Goal: Information Seeking & Learning: Learn about a topic

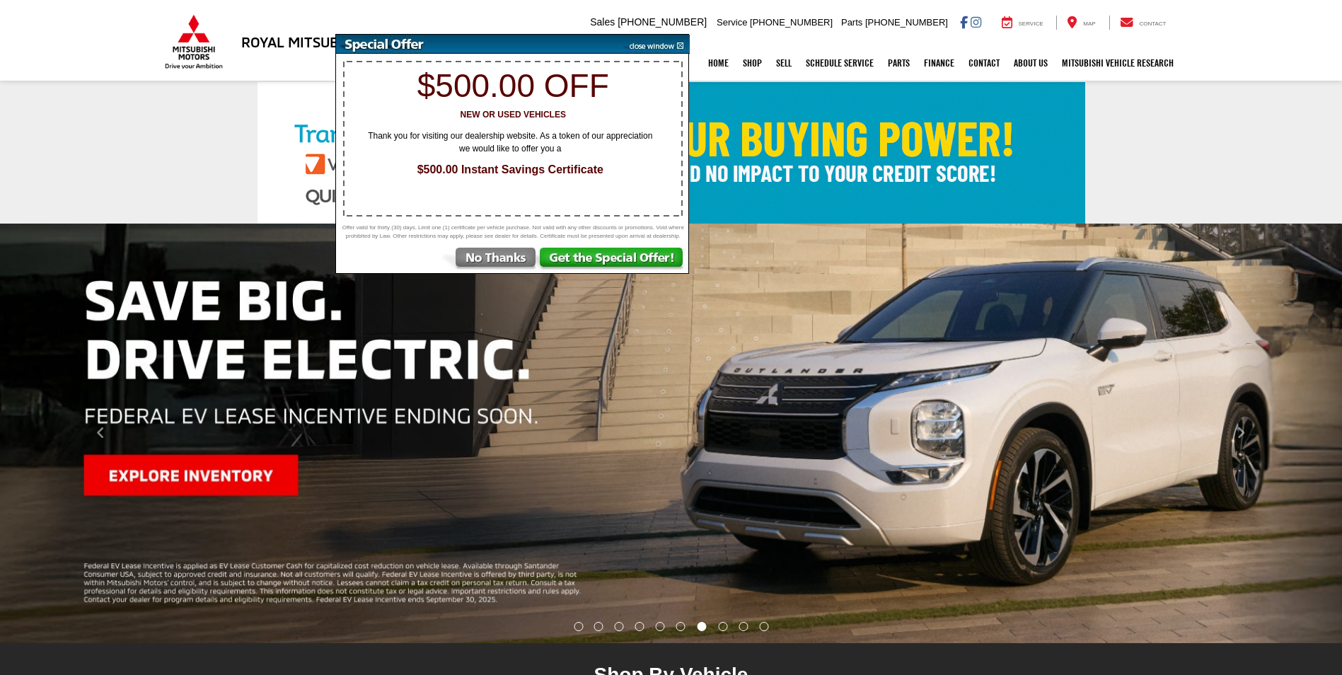
click at [514, 268] on img at bounding box center [489, 260] width 98 height 25
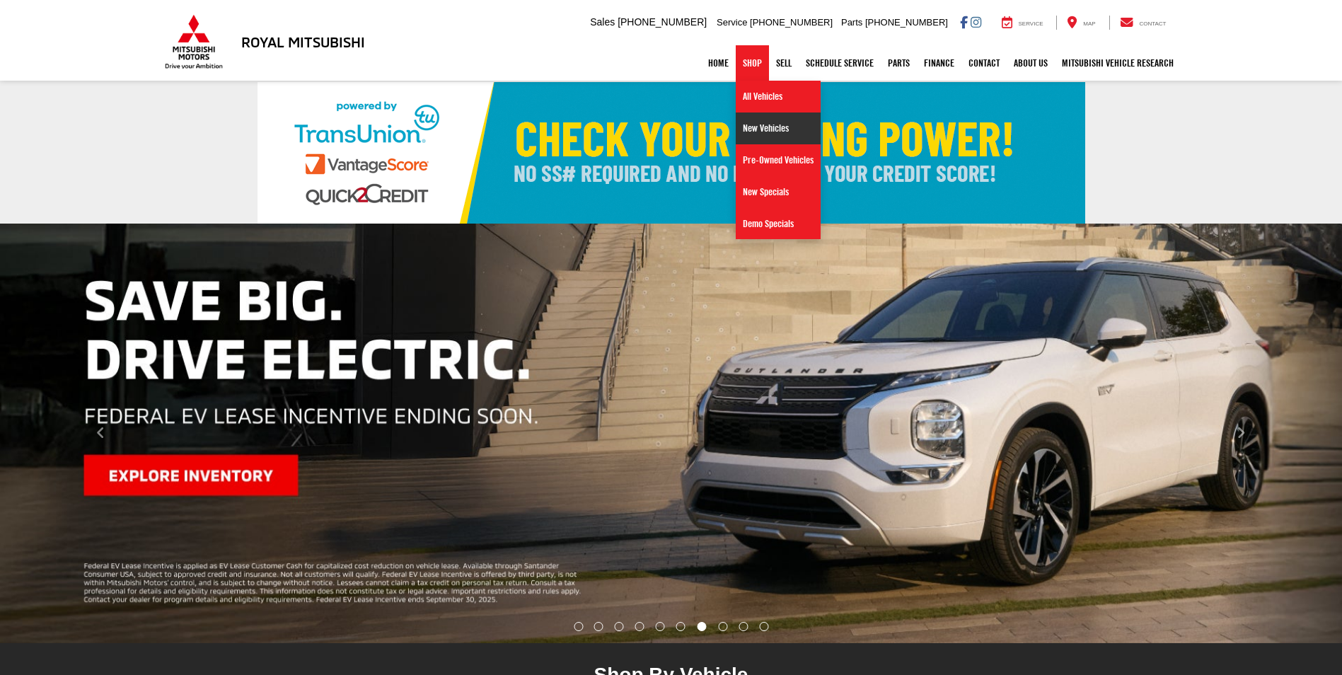
click at [751, 125] on link "New Vehicles" at bounding box center [778, 129] width 85 height 32
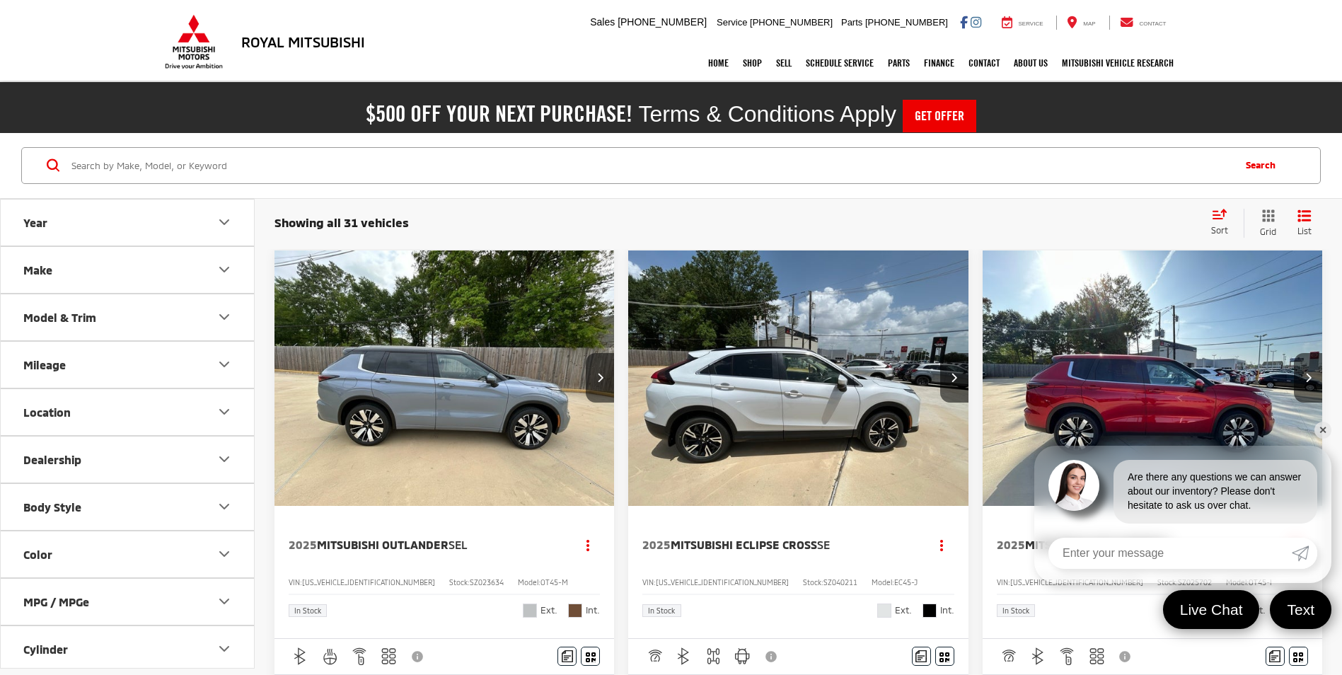
click at [1325, 425] on link "✕" at bounding box center [1323, 430] width 17 height 17
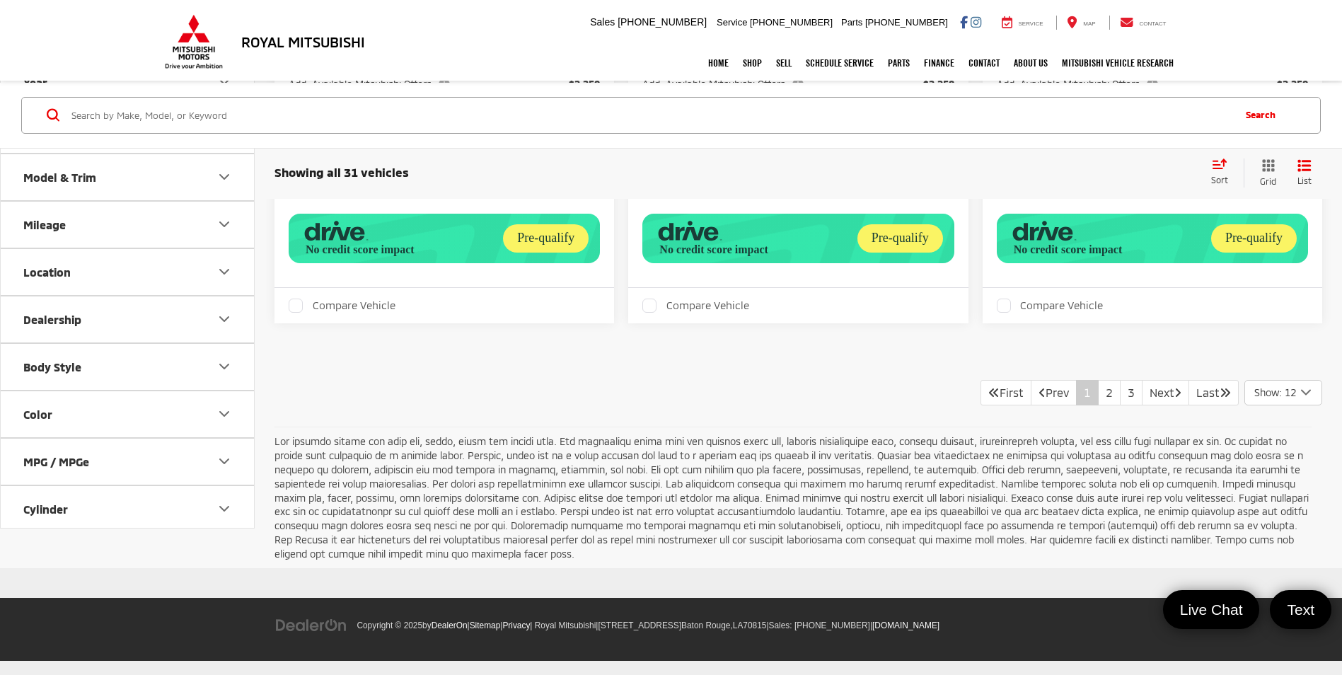
scroll to position [3219, 0]
click at [1098, 405] on link "2" at bounding box center [1109, 392] width 23 height 25
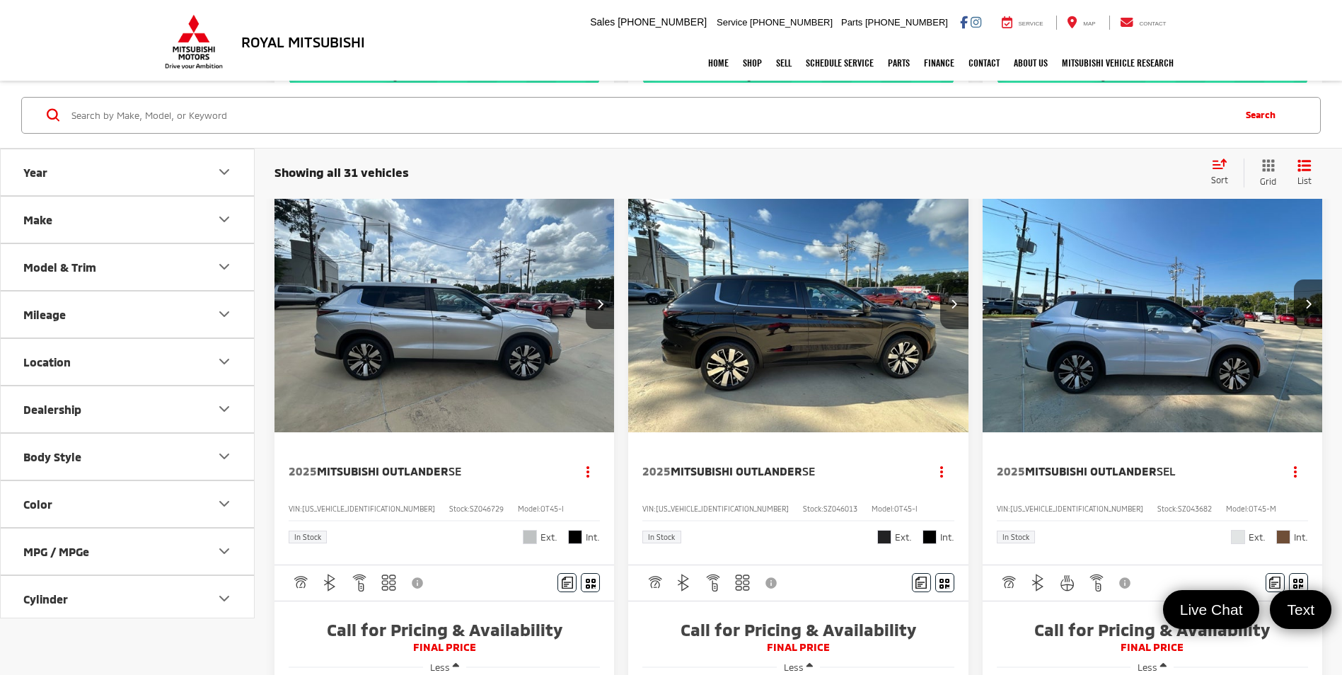
scroll to position [2598, 0]
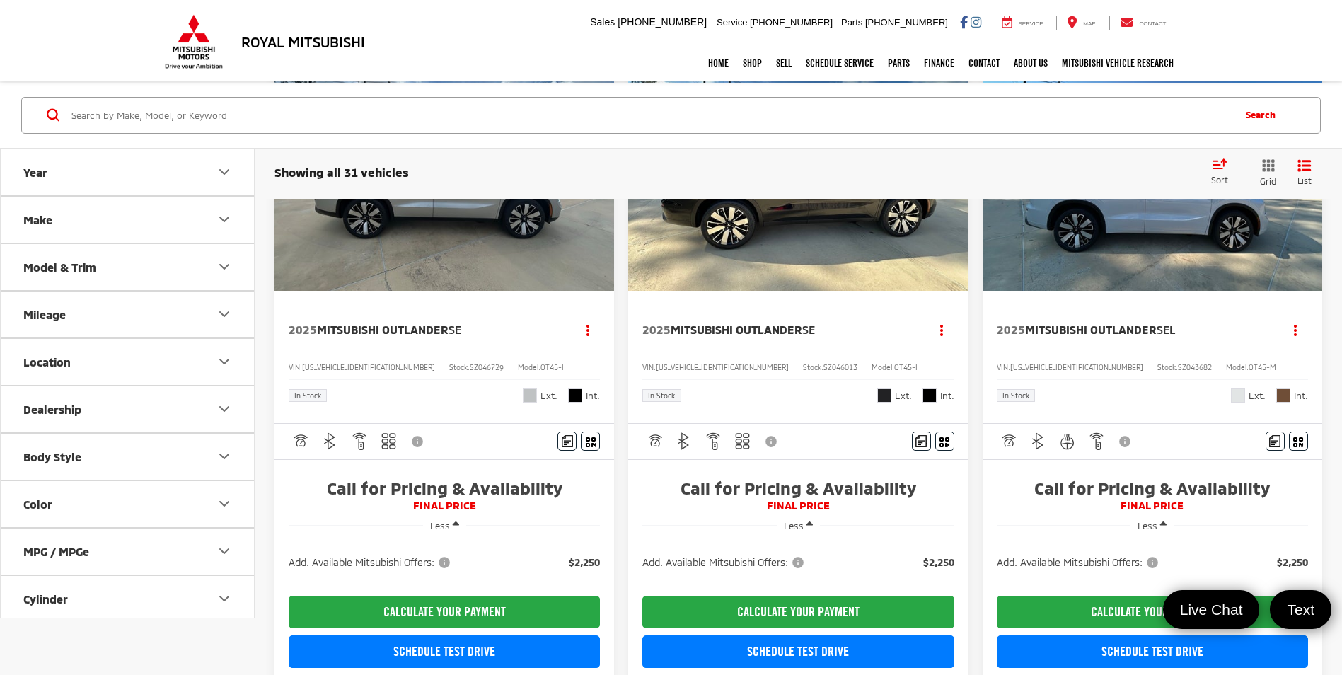
click at [732, 292] on img "2025 Mitsubishi Outlander SE 0" at bounding box center [799, 163] width 342 height 256
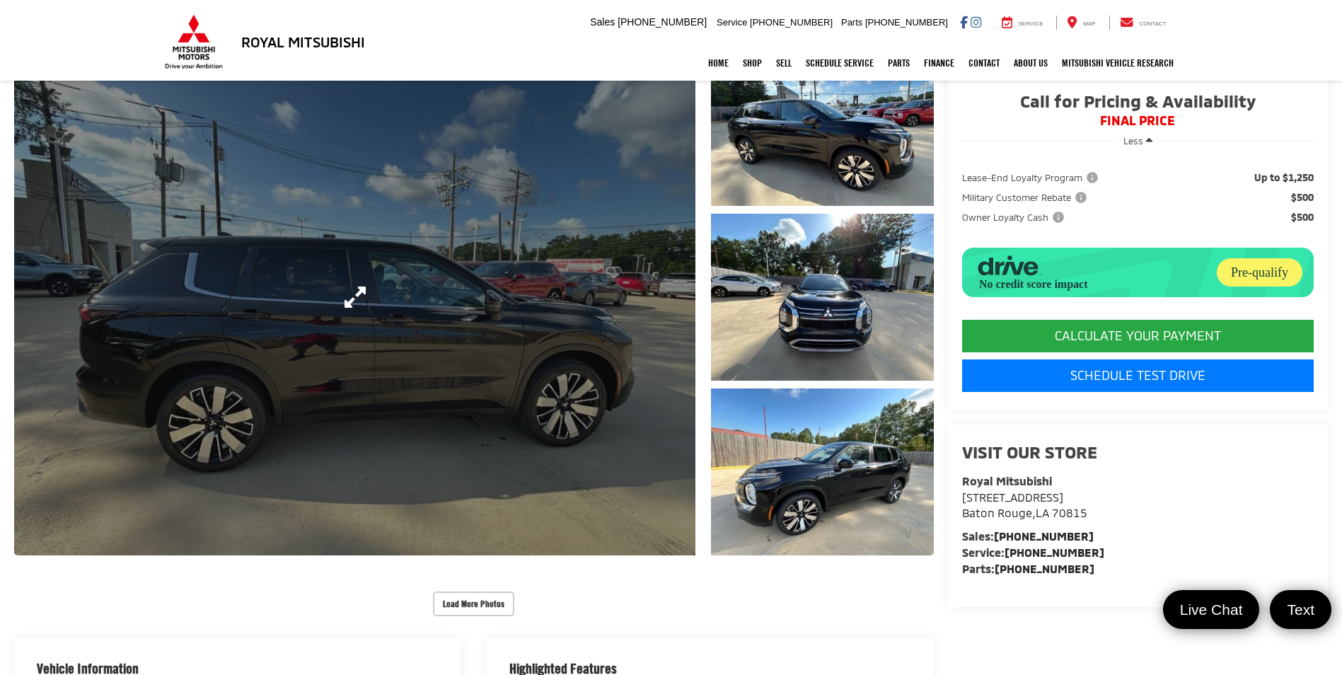
scroll to position [283, 0]
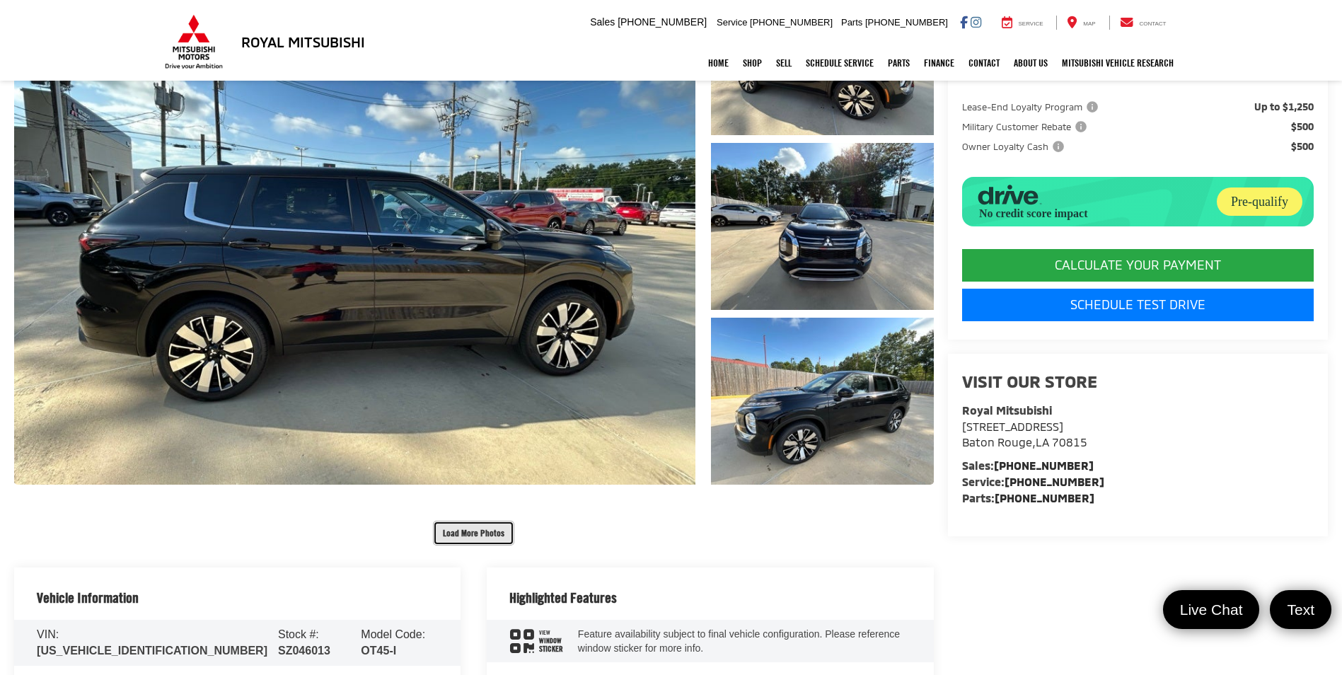
click at [502, 543] on button "Load More Photos" at bounding box center [473, 533] width 81 height 25
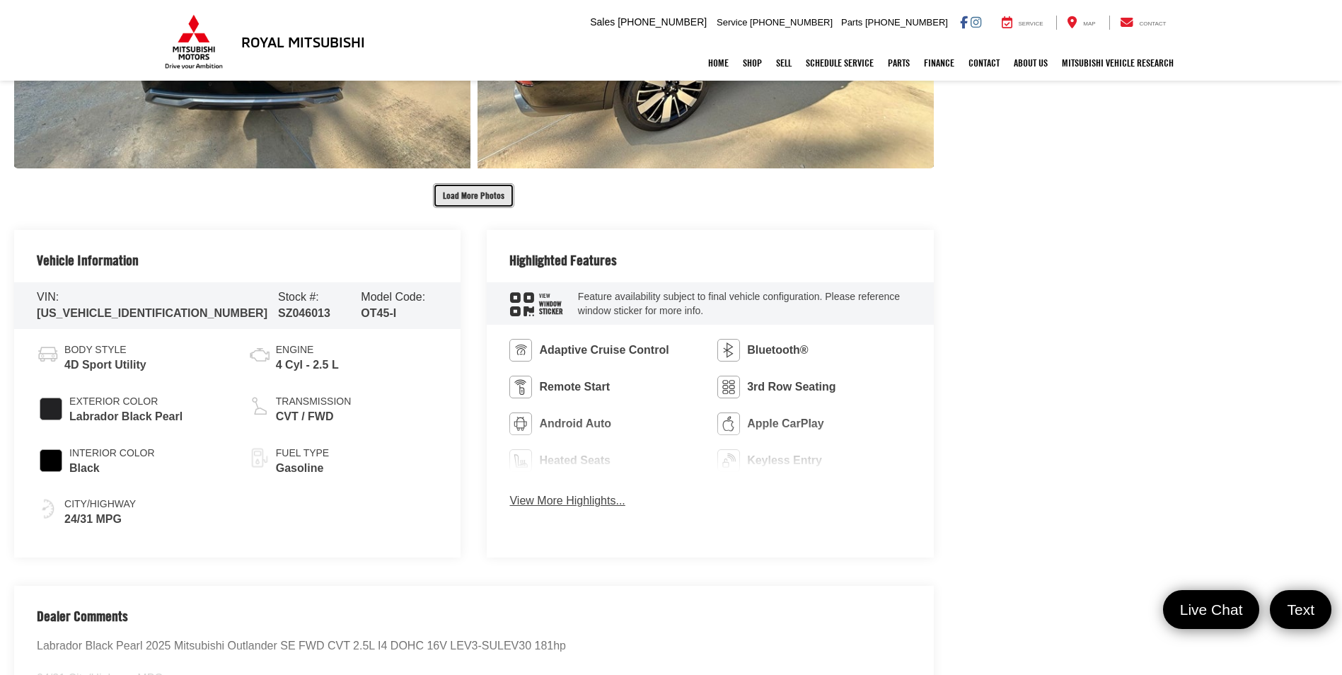
scroll to position [1344, 0]
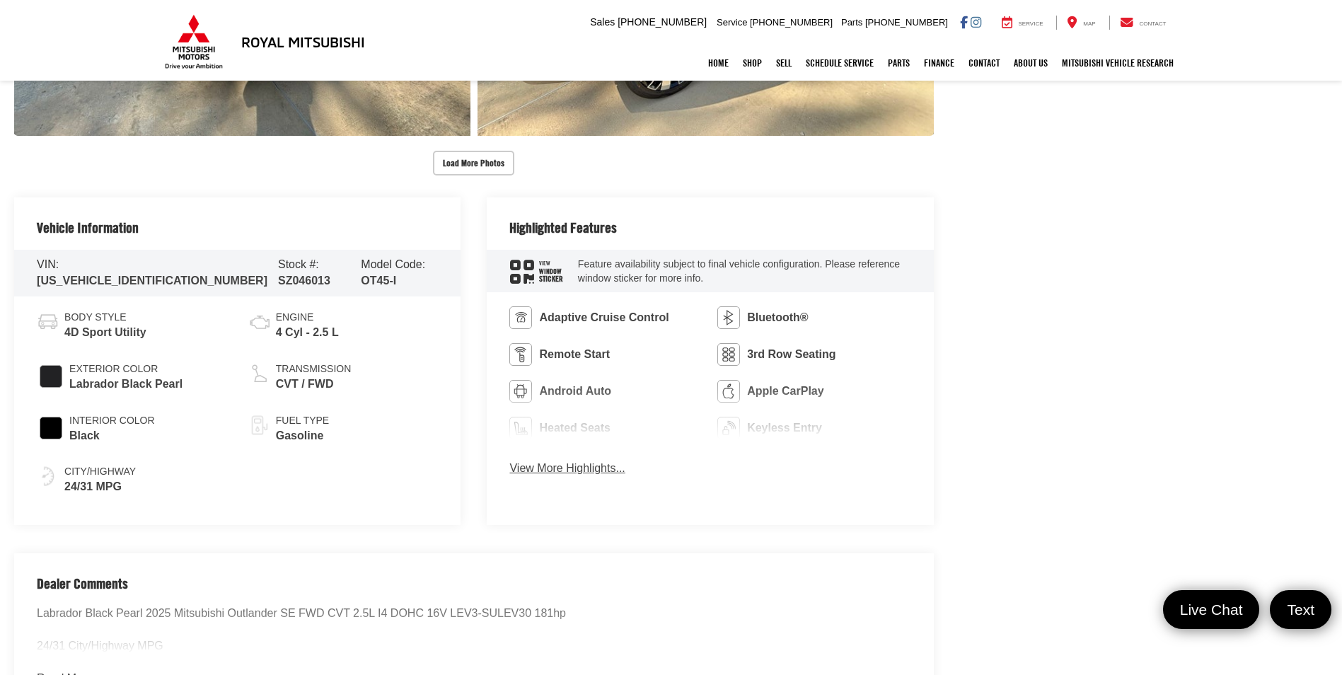
click at [546, 473] on button "View More Highlights..." at bounding box center [566, 469] width 115 height 16
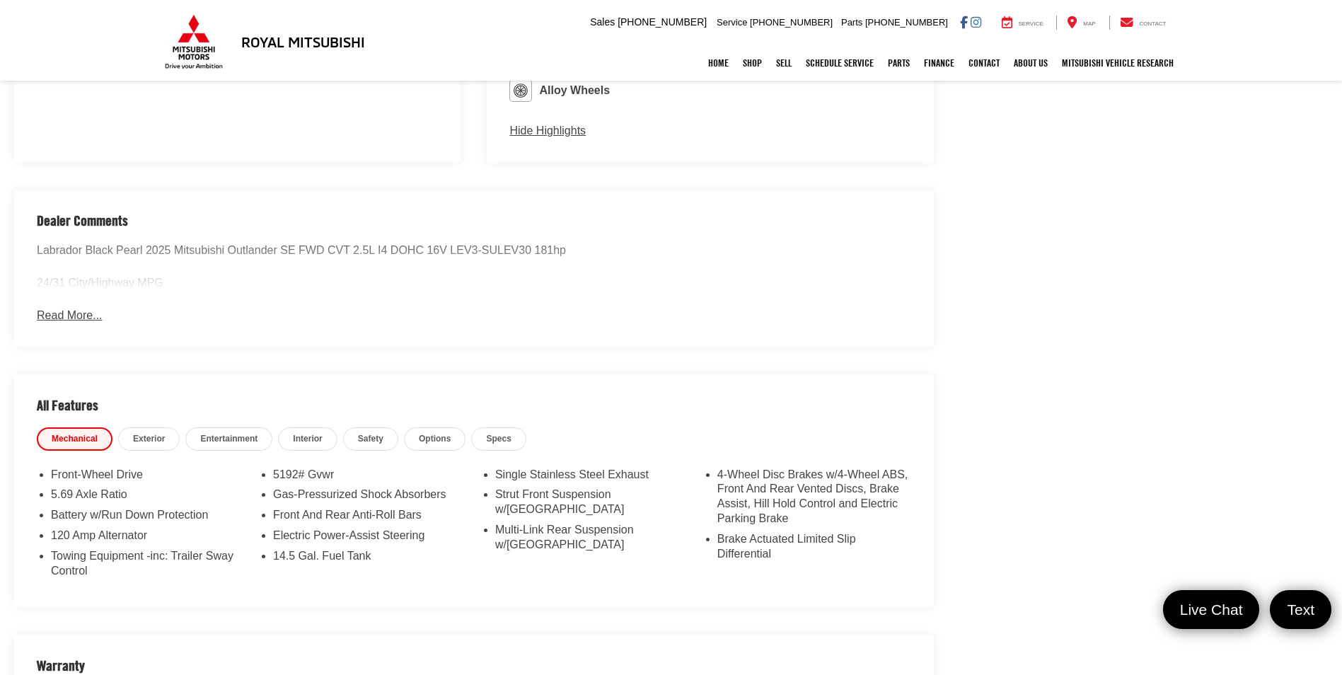
scroll to position [1981, 0]
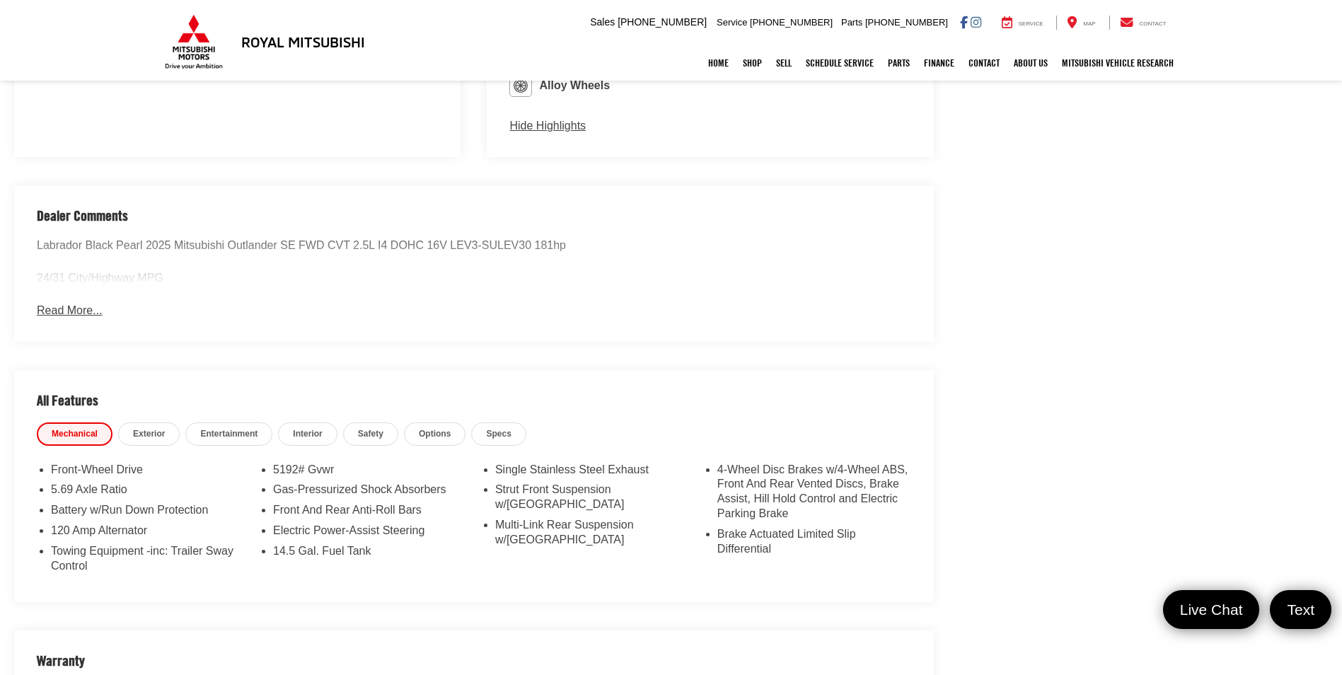
click at [64, 311] on button "Read More..." at bounding box center [69, 311] width 65 height 16
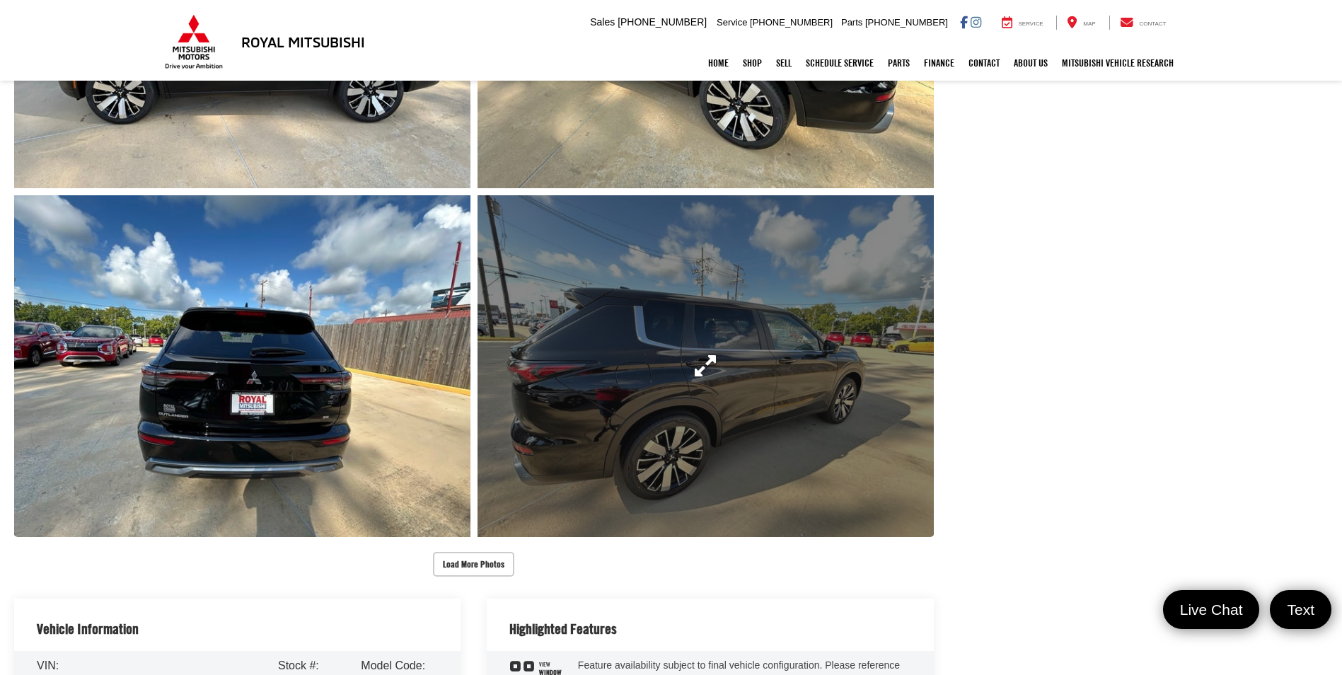
scroll to position [1132, 0]
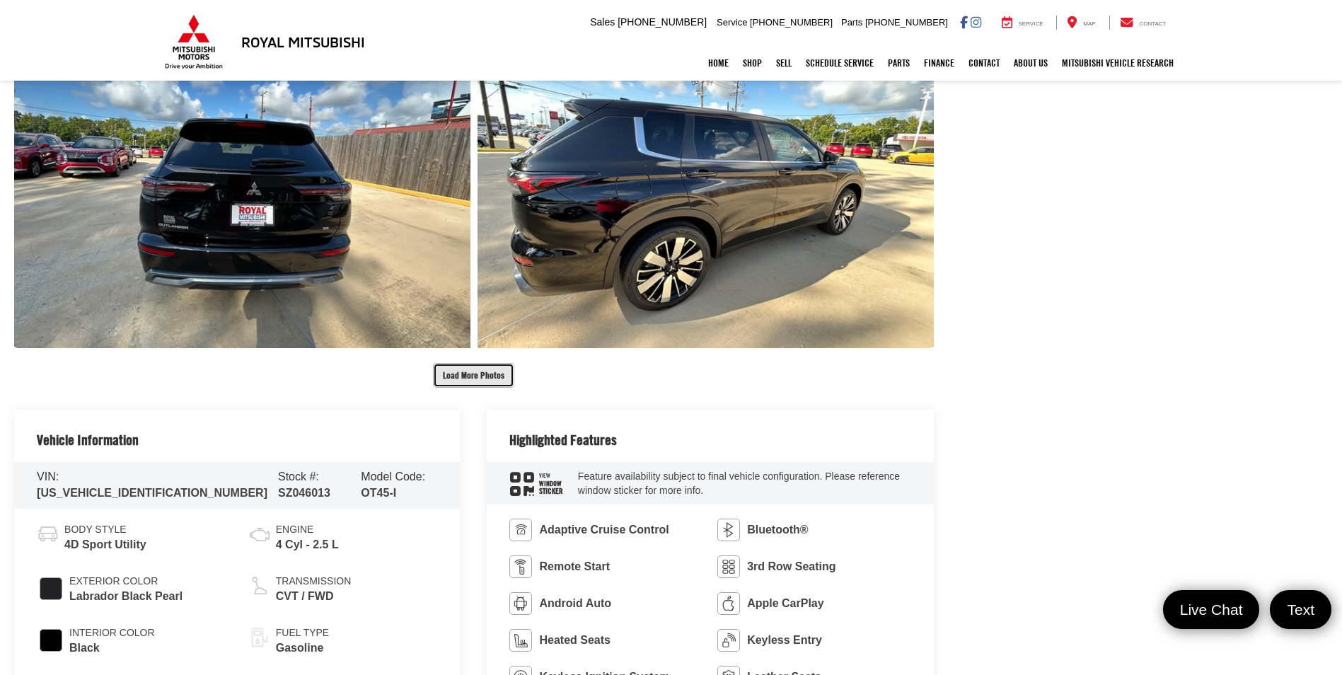
click at [472, 367] on button "Load More Photos" at bounding box center [473, 375] width 81 height 25
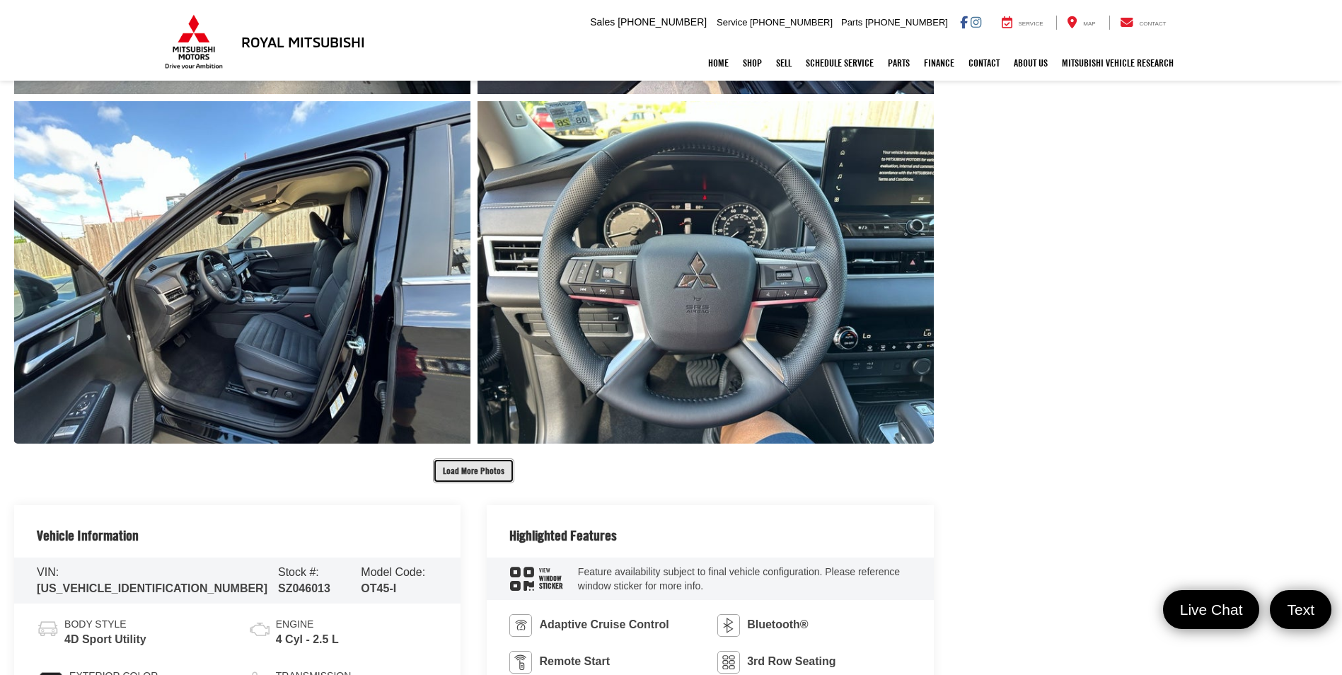
scroll to position [1769, 0]
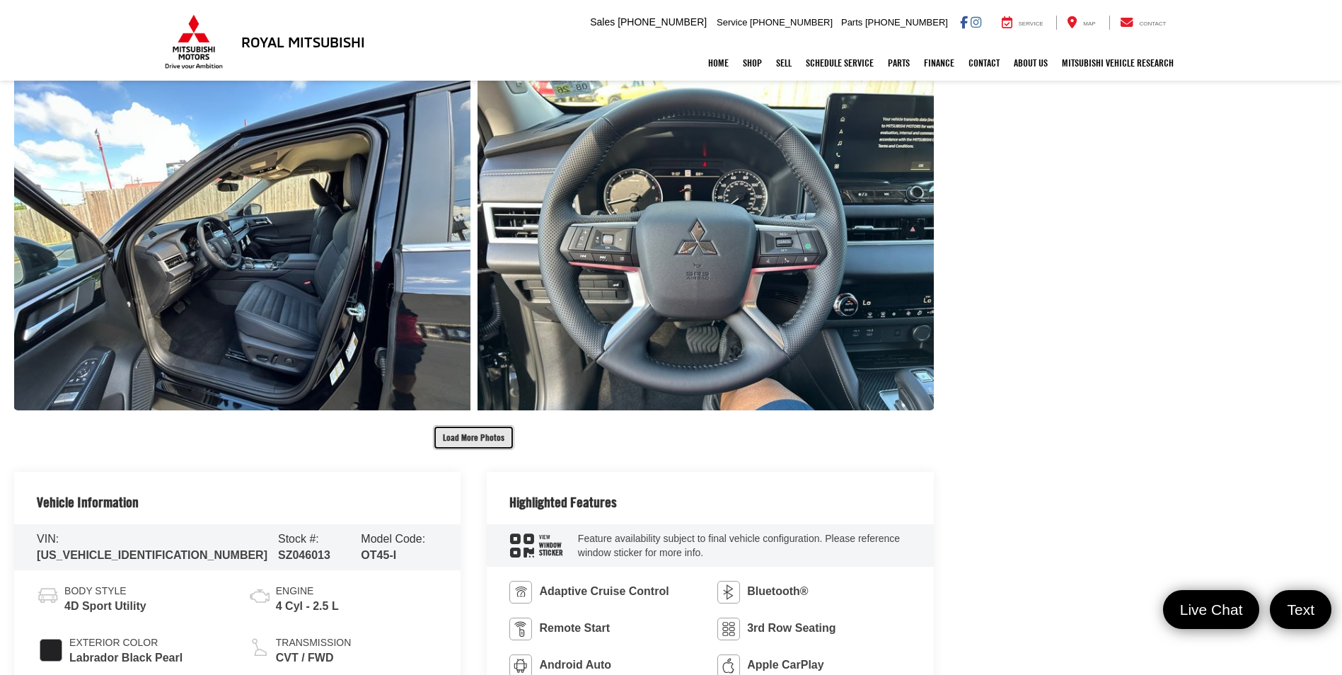
click at [502, 432] on button "Load More Photos" at bounding box center [473, 437] width 81 height 25
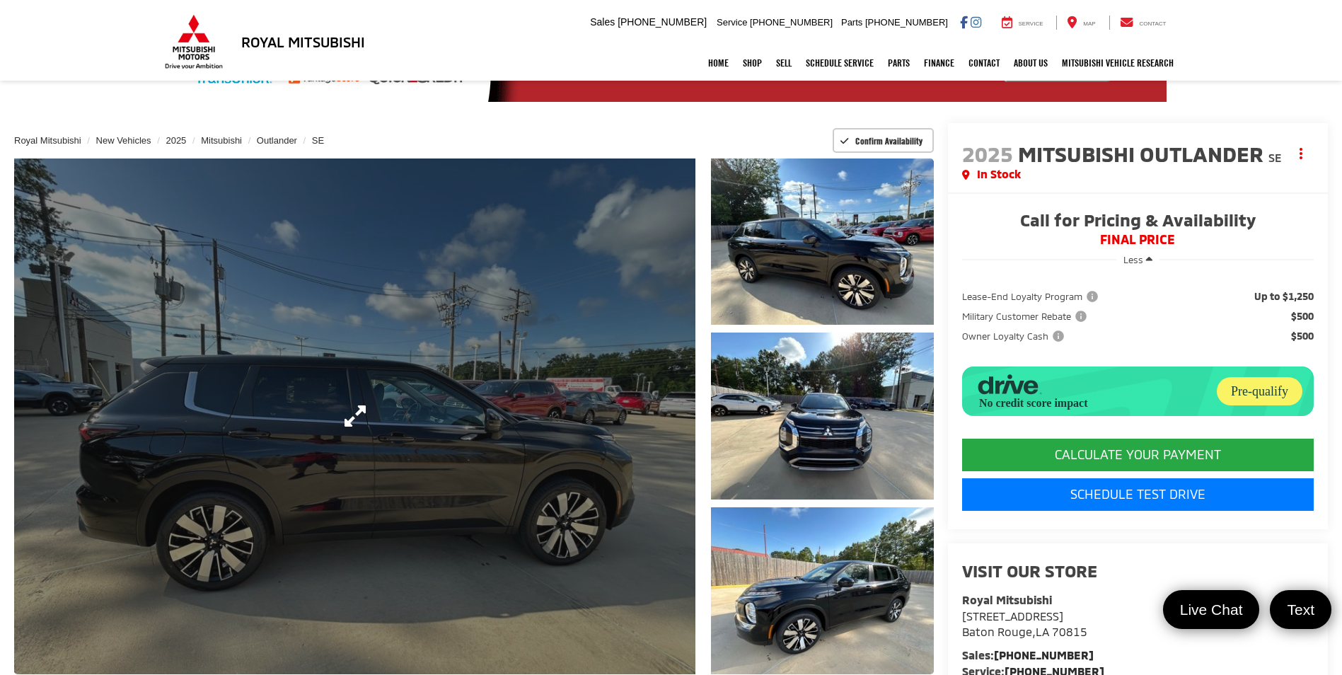
scroll to position [0, 0]
